Goal: Task Accomplishment & Management: Use online tool/utility

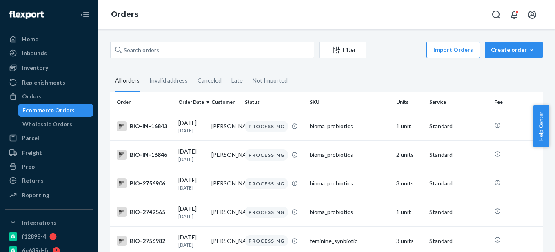
click at [73, 107] on div "Ecommerce Orders" at bounding box center [55, 109] width 73 height 11
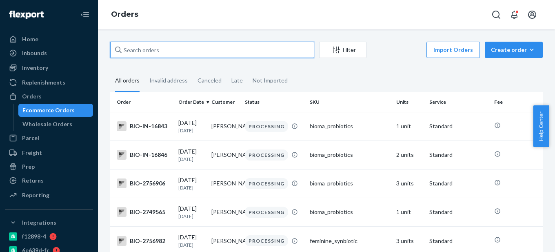
click at [153, 51] on input "text" at bounding box center [212, 50] width 204 height 16
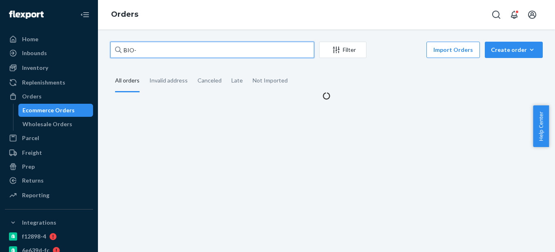
paste input "2710632"
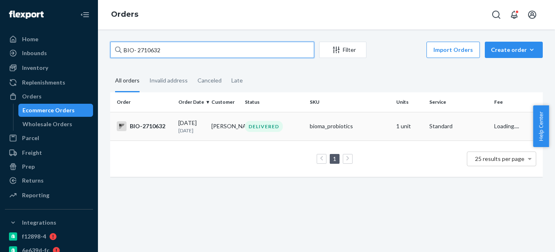
type input "BIO- 2710632"
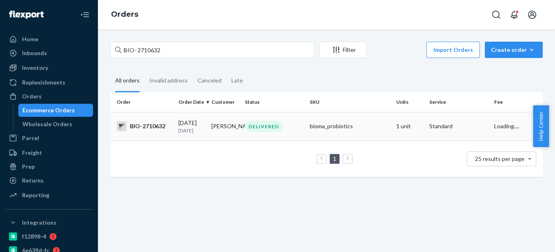
click at [175, 128] on td "[DATE] [DATE]" at bounding box center [191, 126] width 33 height 29
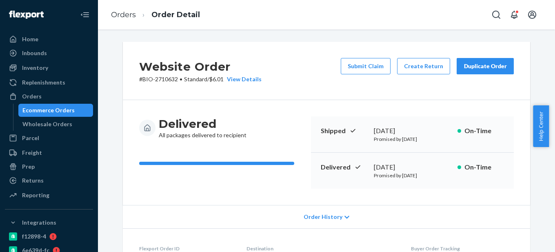
drag, startPoint x: 371, startPoint y: 165, endPoint x: 430, endPoint y: 162, distance: 59.2
click at [430, 162] on div "[DATE]" at bounding box center [412, 166] width 77 height 9
copy div "[DATE]"
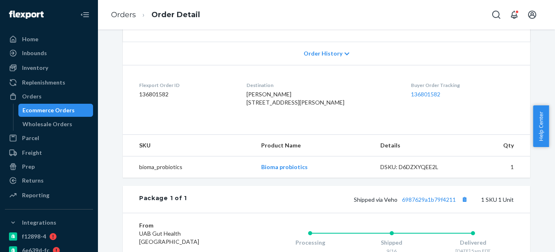
scroll to position [245, 0]
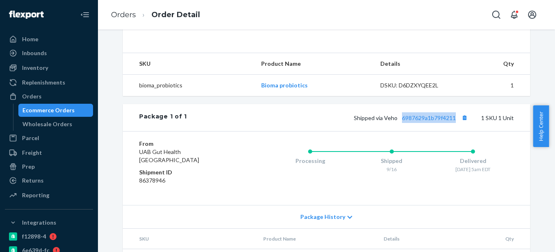
drag, startPoint x: 455, startPoint y: 132, endPoint x: 399, endPoint y: 133, distance: 55.9
click at [399, 121] on span "Shipped via Veho 6987629a1b79f4211" at bounding box center [412, 117] width 116 height 7
copy link "6987629a1b79f4211"
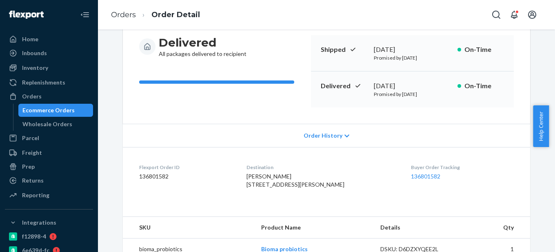
scroll to position [0, 0]
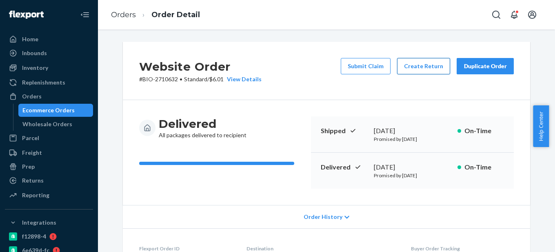
click at [424, 63] on button "Create Return" at bounding box center [423, 66] width 53 height 16
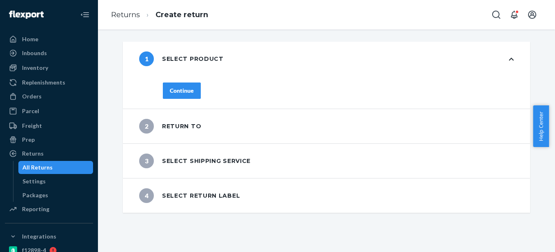
click at [185, 89] on div "Continue" at bounding box center [182, 91] width 24 height 8
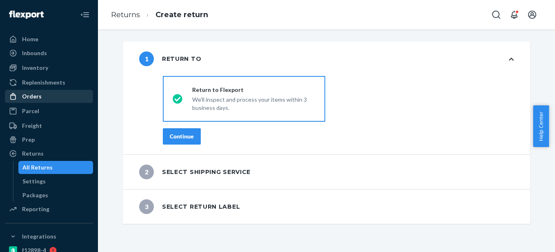
click at [58, 100] on div "Orders" at bounding box center [49, 96] width 87 height 11
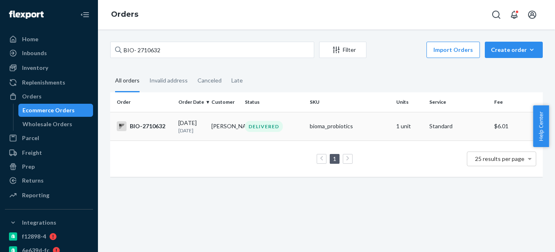
click at [175, 127] on td "[DATE] [DATE]" at bounding box center [191, 126] width 33 height 29
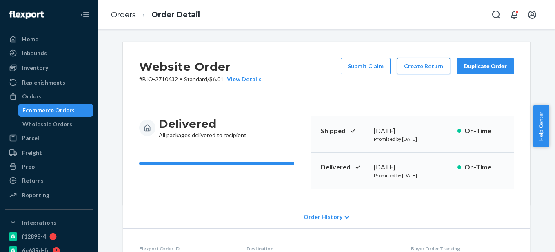
click at [423, 71] on button "Create Return" at bounding box center [423, 66] width 53 height 16
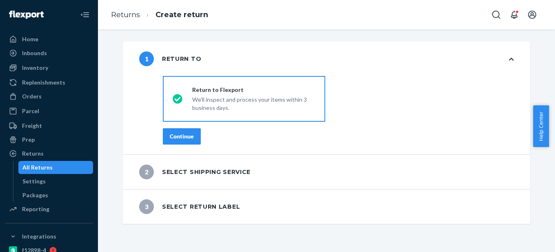
click at [171, 133] on div "Continue" at bounding box center [182, 136] width 24 height 8
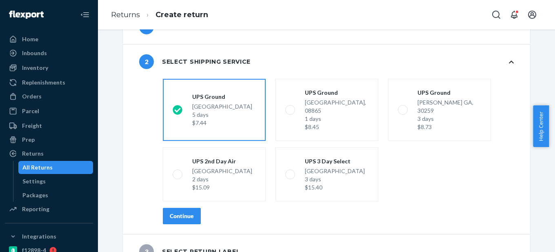
scroll to position [40, 0]
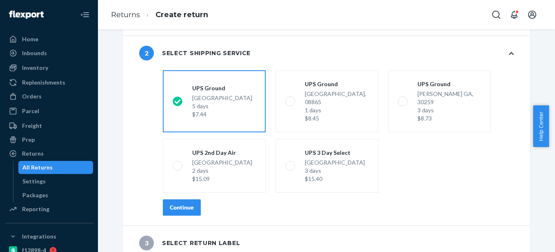
click at [181, 203] on div "Continue" at bounding box center [182, 207] width 24 height 8
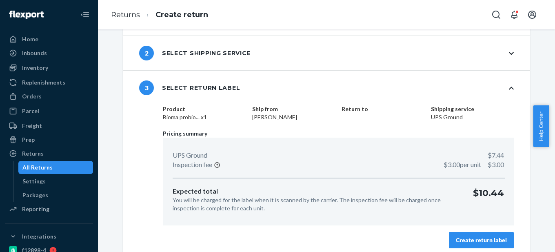
scroll to position [47, 0]
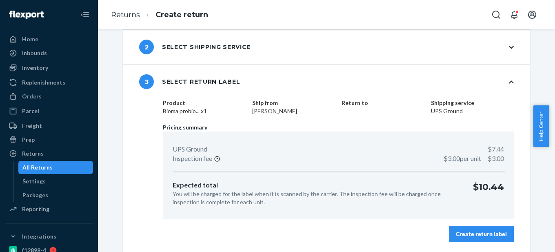
click at [482, 236] on div "Create return label" at bounding box center [481, 234] width 51 height 8
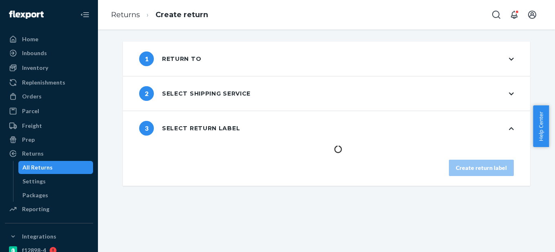
scroll to position [0, 0]
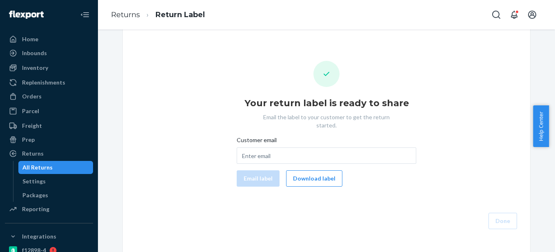
scroll to position [15, 0]
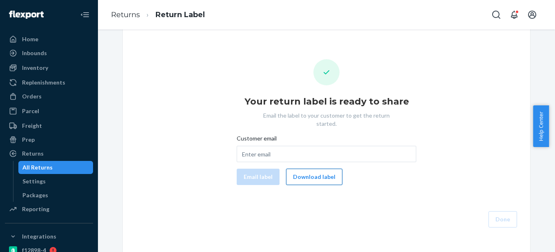
click at [320, 171] on button "Download label" at bounding box center [314, 177] width 56 height 16
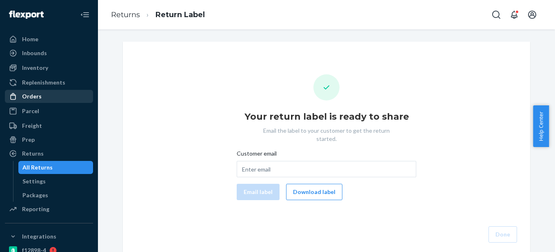
click at [51, 95] on div "Orders" at bounding box center [49, 96] width 87 height 11
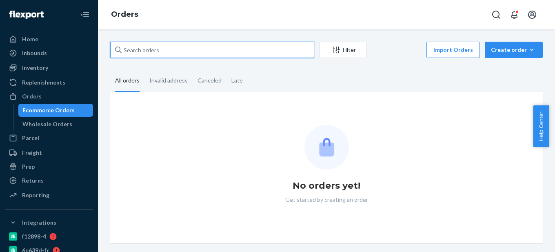
click at [136, 45] on input "text" at bounding box center [212, 50] width 204 height 16
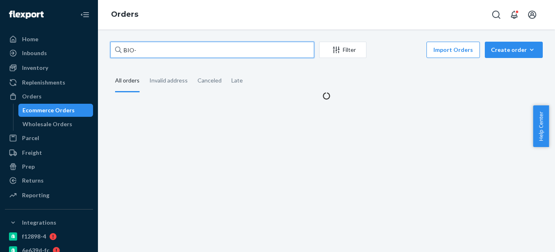
paste input "2747075"
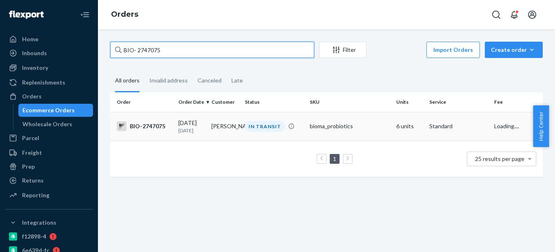
type input "BIO- 2747075"
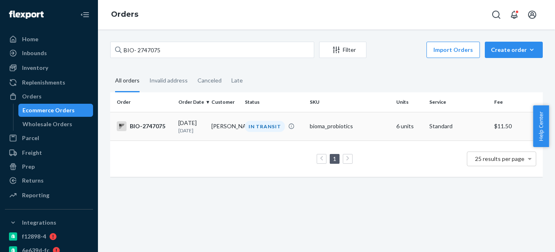
click at [158, 127] on div "BIO-2747075" at bounding box center [144, 126] width 55 height 10
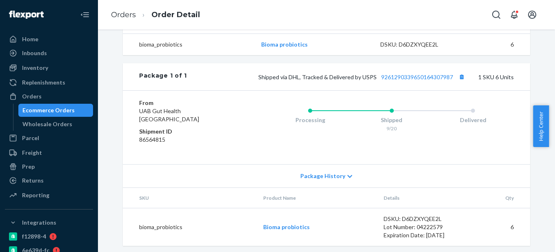
scroll to position [306, 0]
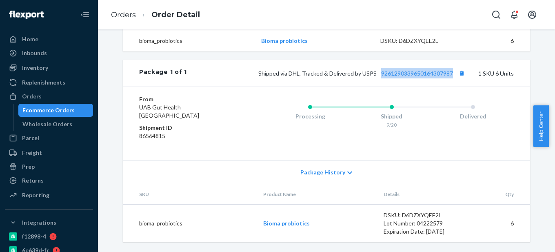
drag, startPoint x: 377, startPoint y: 75, endPoint x: 451, endPoint y: 80, distance: 74.1
click at [451, 80] on div "Package 1 of 1 Shipped via DHL, Tracked & Delivered by USPS 9261290339650164307…" at bounding box center [326, 73] width 407 height 27
copy link "9261290339650164307987"
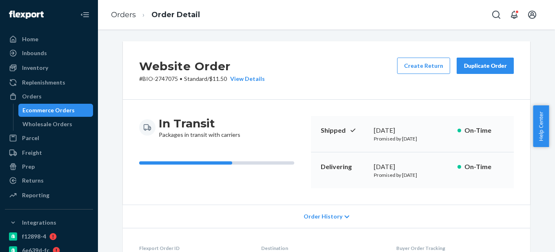
scroll to position [0, 0]
click at [423, 62] on button "Create Return" at bounding box center [423, 66] width 53 height 16
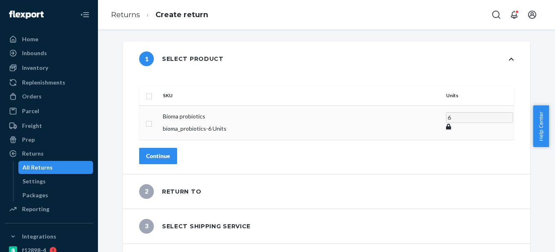
click at [152, 118] on input "checkbox" at bounding box center [149, 122] width 7 height 9
checkbox input "true"
click at [170, 151] on div "Continue" at bounding box center [158, 155] width 24 height 8
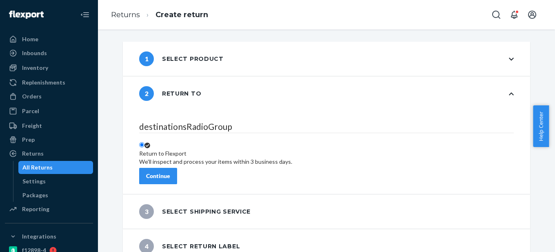
click at [170, 172] on div "Continue" at bounding box center [158, 176] width 24 height 8
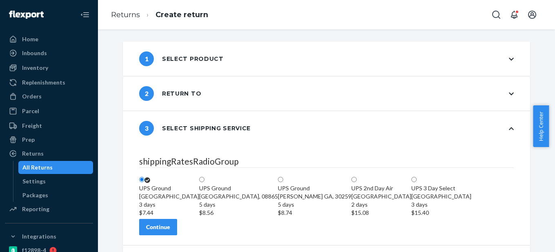
scroll to position [75, 0]
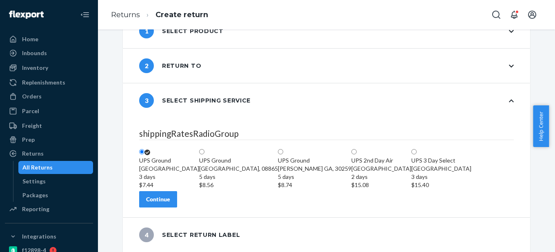
click at [174, 193] on button "Continue" at bounding box center [158, 199] width 38 height 16
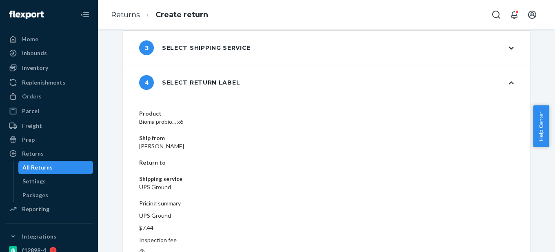
scroll to position [81, 0]
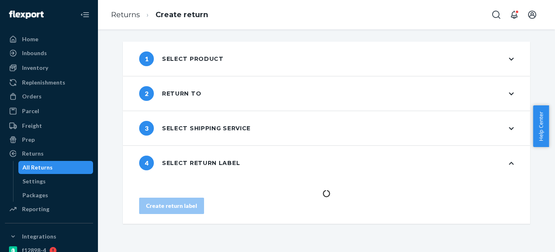
scroll to position [0, 0]
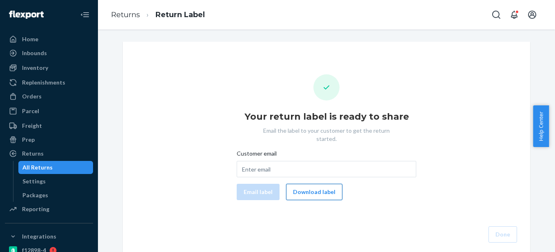
click at [312, 189] on button "Download label" at bounding box center [314, 192] width 56 height 16
